Goal: Use online tool/utility: Utilize a website feature to perform a specific function

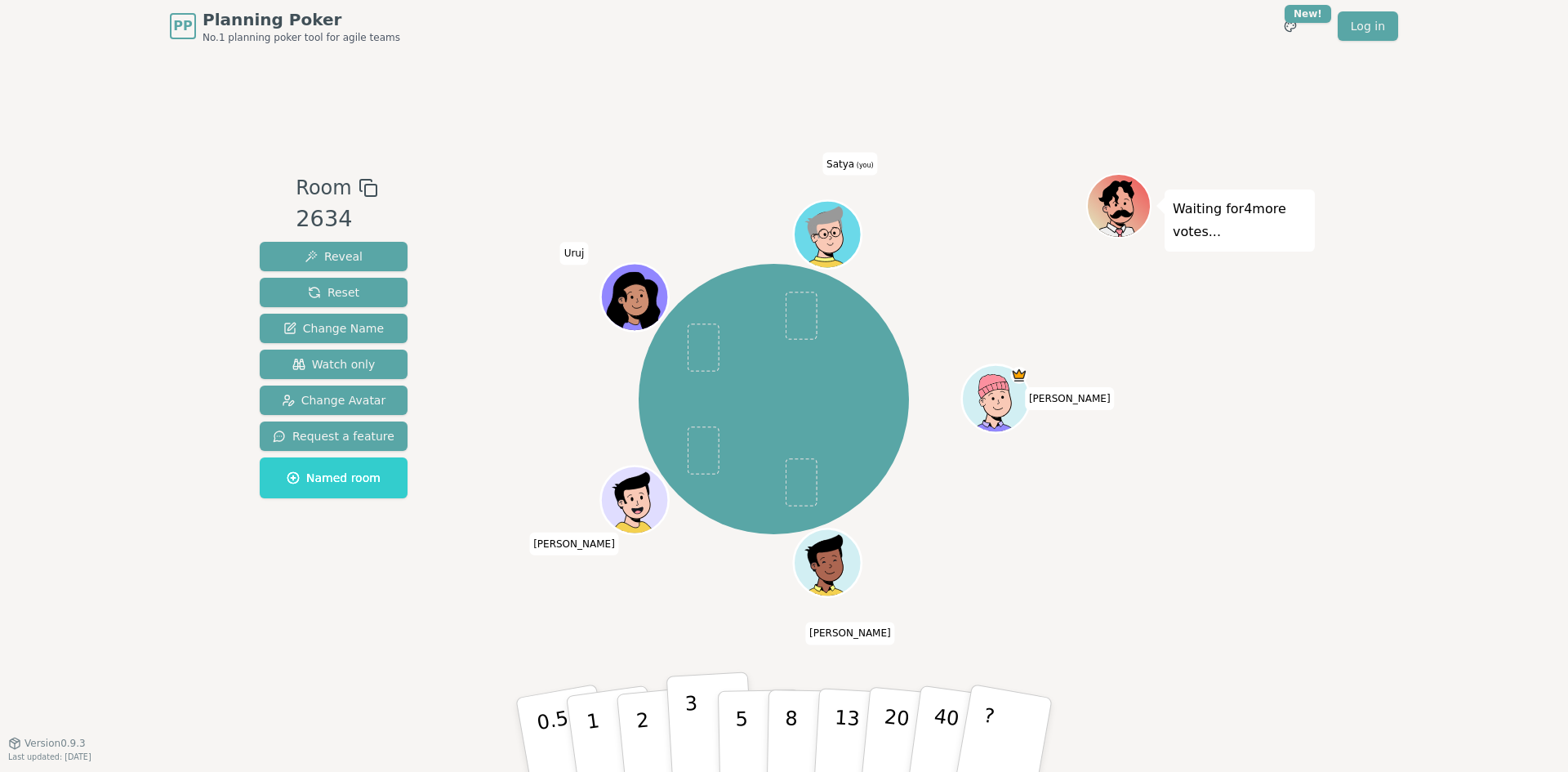
click at [708, 730] on button "3" at bounding box center [711, 734] width 89 height 127
click at [689, 735] on p "3" at bounding box center [693, 736] width 18 height 89
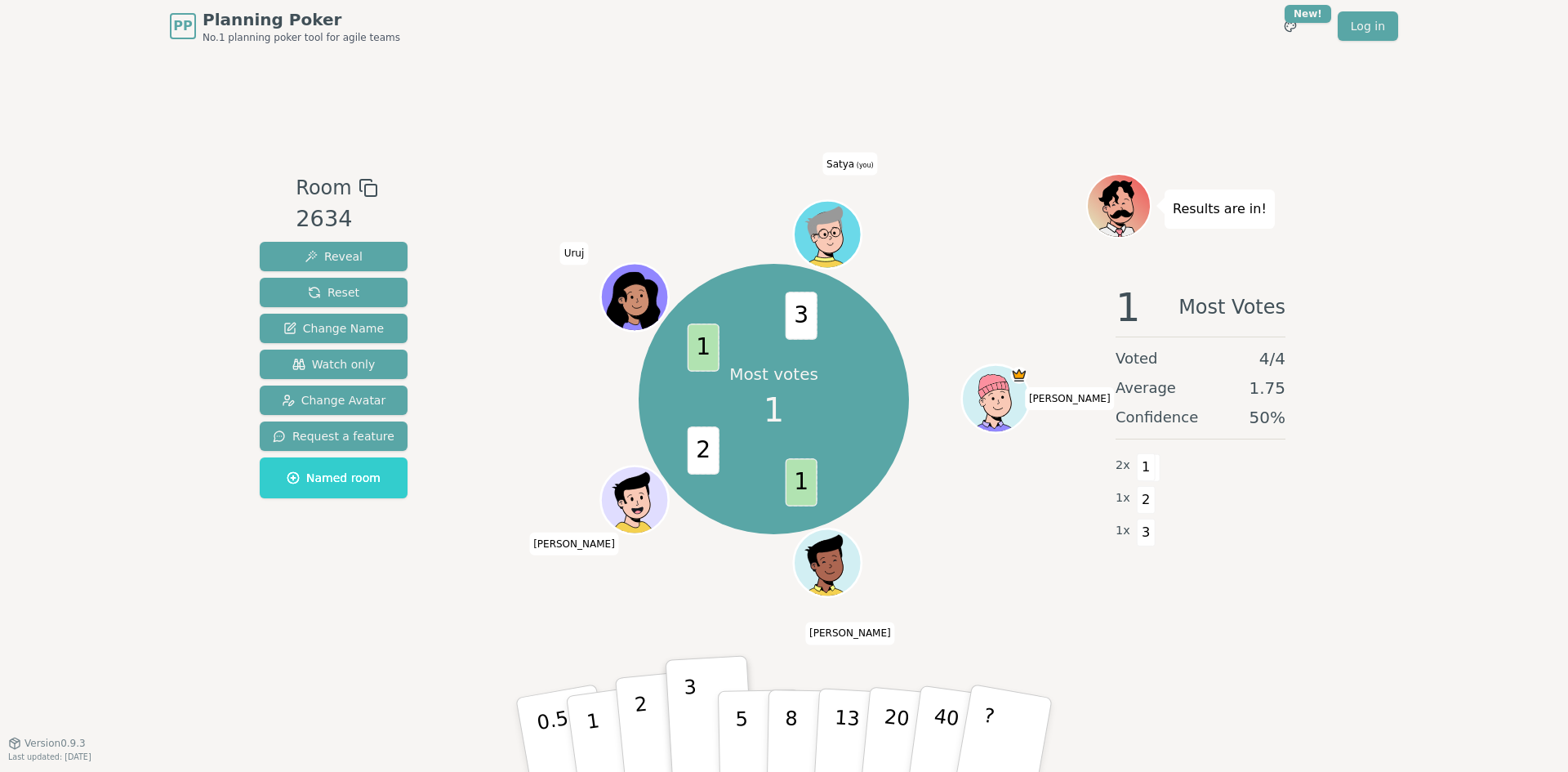
click at [653, 724] on button "2" at bounding box center [662, 735] width 93 height 130
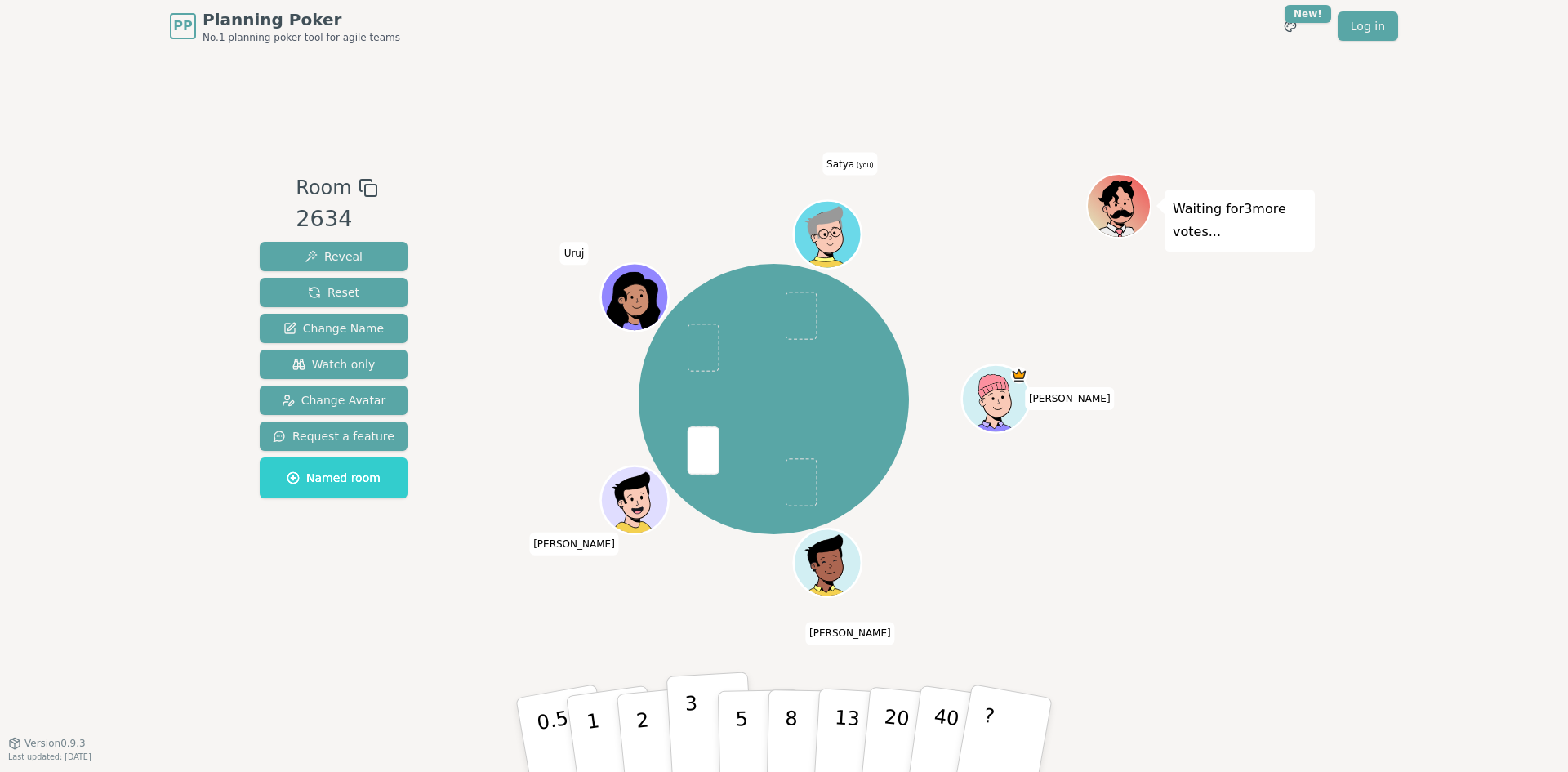
click at [706, 745] on button "3" at bounding box center [711, 734] width 89 height 127
click at [655, 720] on button "2" at bounding box center [662, 735] width 93 height 130
click at [697, 720] on button "3" at bounding box center [711, 734] width 89 height 127
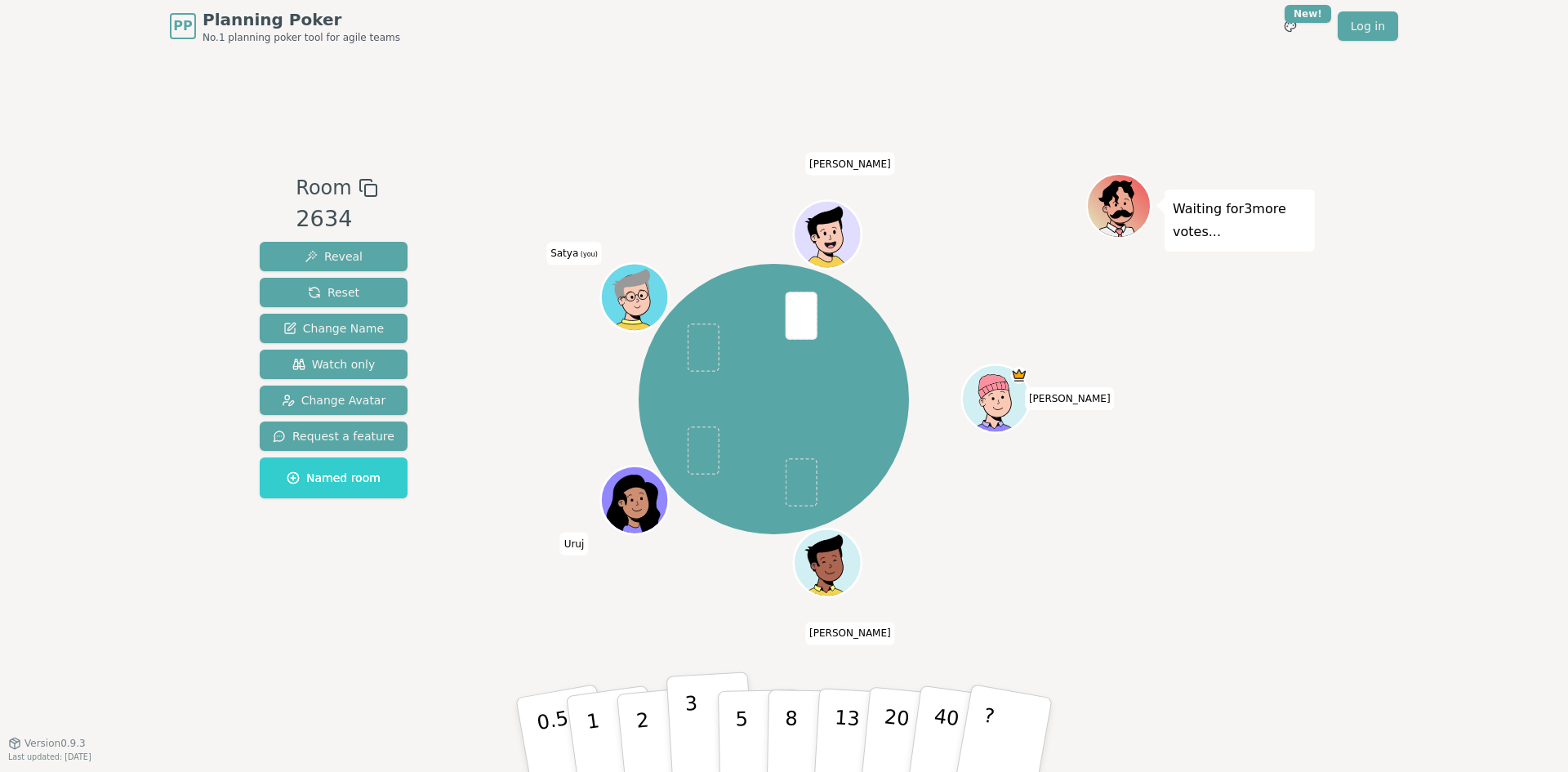
click at [699, 735] on button "3" at bounding box center [711, 734] width 89 height 127
click at [588, 755] on button "1" at bounding box center [612, 734] width 97 height 132
click at [640, 726] on p "2" at bounding box center [644, 737] width 21 height 89
